Goal: Information Seeking & Learning: Learn about a topic

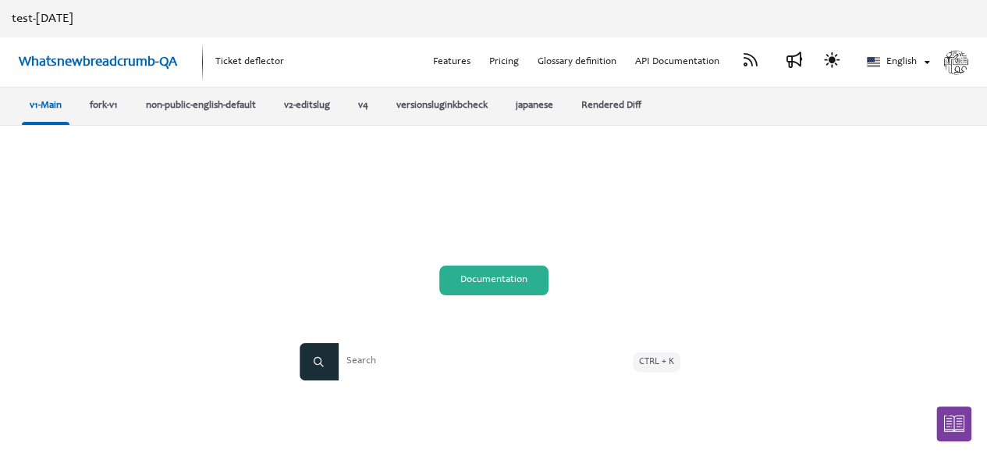
click at [460, 282] on link "Documentation" at bounding box center [493, 280] width 109 height 30
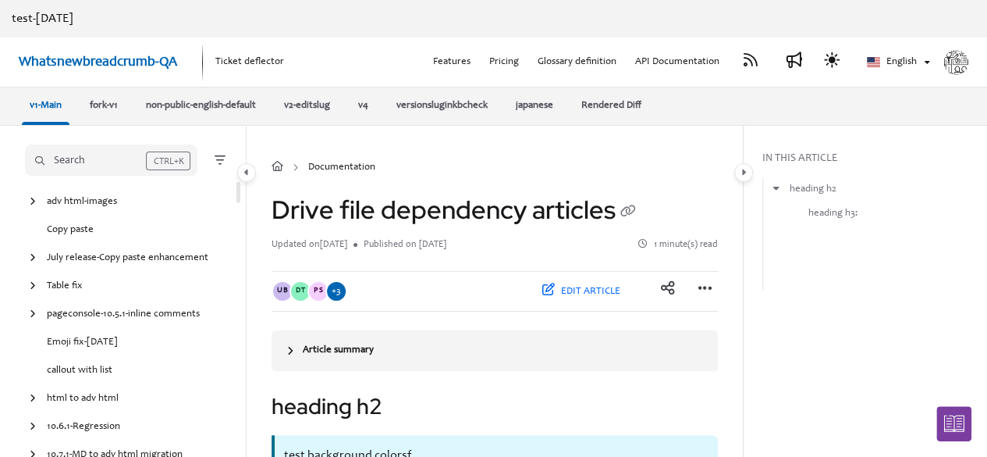
scroll to position [3266, 0]
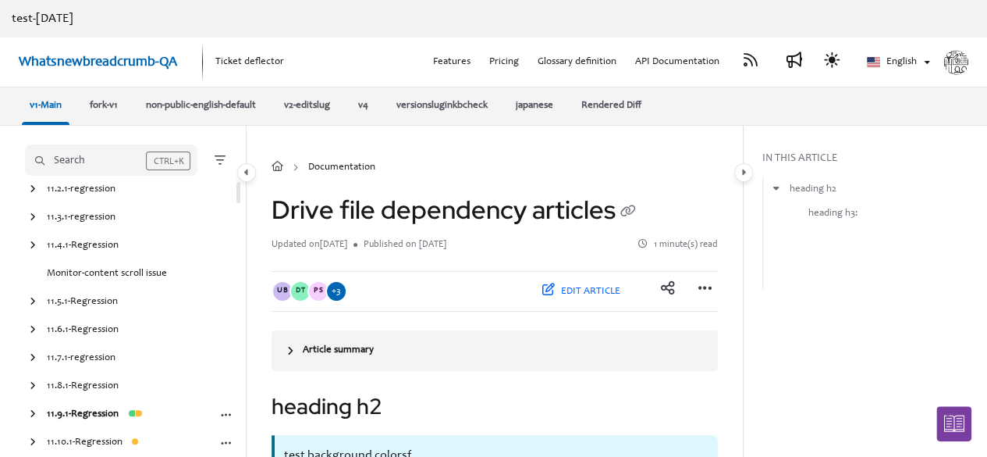
drag, startPoint x: 33, startPoint y: 443, endPoint x: 73, endPoint y: 417, distance: 48.1
click at [33, 443] on icon "arrow" at bounding box center [33, 441] width 6 height 9
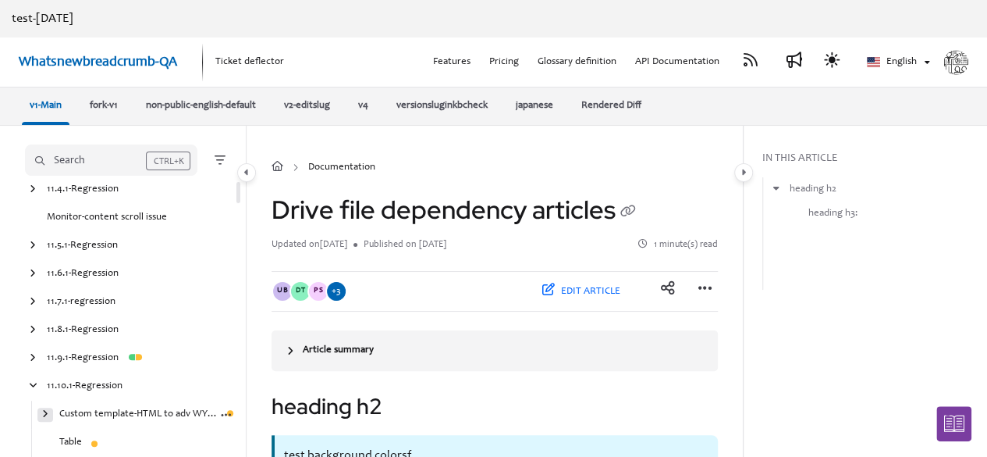
drag, startPoint x: 37, startPoint y: 417, endPoint x: 44, endPoint y: 413, distance: 8.0
click at [37, 417] on div "Custom template-HTML to adv WYSIWYG Export PDF" at bounding box center [129, 414] width 208 height 28
click at [44, 413] on icon "arrow" at bounding box center [45, 413] width 6 height 9
click at [99, 445] on link "HTML to adv HTML - List items with all controls, inline comments" at bounding box center [145, 443] width 146 height 16
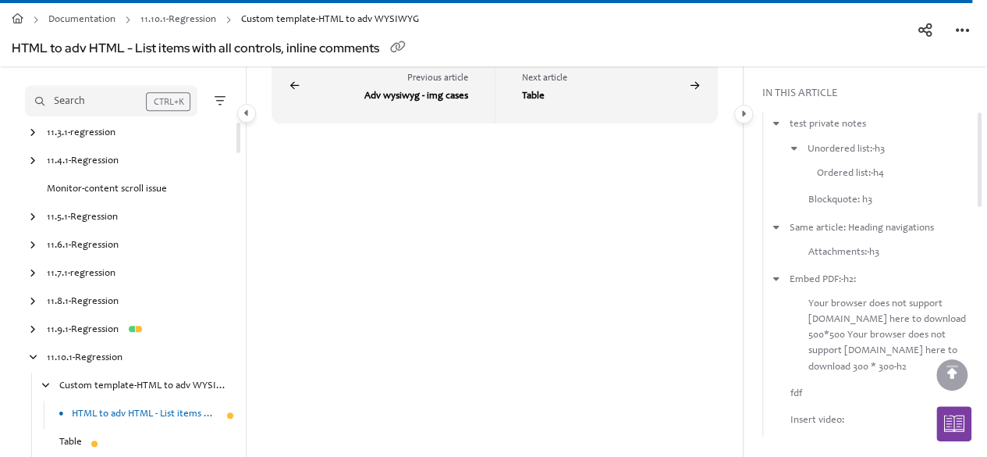
scroll to position [26770, 0]
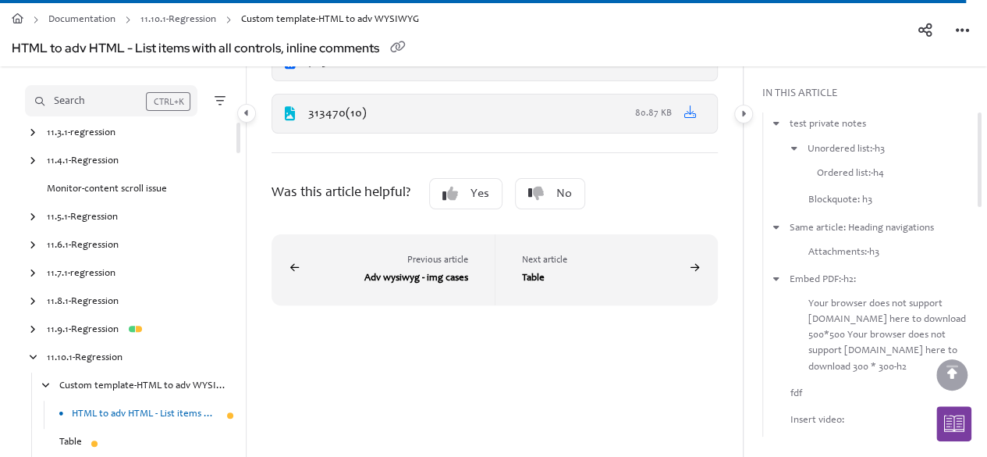
click at [690, 16] on link at bounding box center [689, 9] width 12 height 12
click at [693, 66] on icon at bounding box center [691, 60] width 12 height 12
click at [684, 118] on icon at bounding box center [690, 111] width 12 height 12
